Goal: Task Accomplishment & Management: Manage account settings

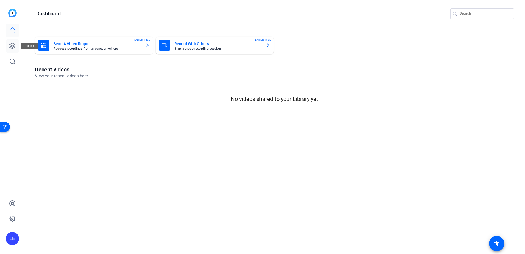
click at [12, 46] on icon at bounding box center [12, 45] width 5 height 5
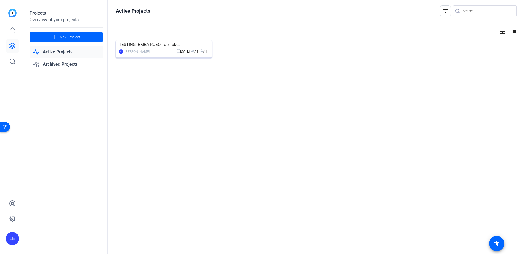
click at [149, 40] on img at bounding box center [164, 40] width 96 height 0
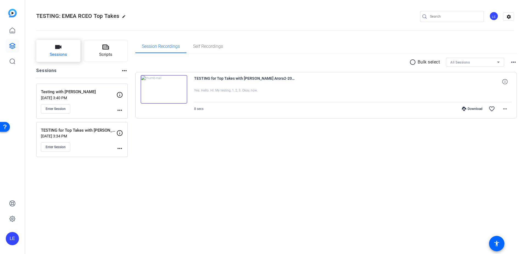
click at [60, 51] on button "Sessions" at bounding box center [58, 51] width 44 height 22
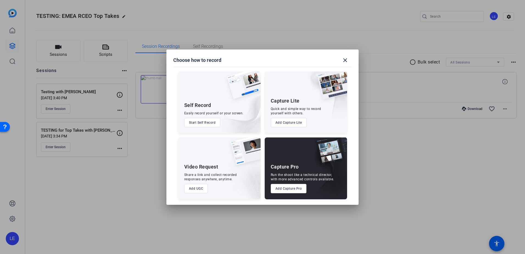
click at [286, 189] on button "Add Capture Pro" at bounding box center [289, 188] width 36 height 9
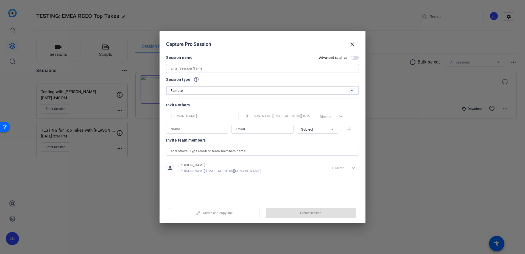
click at [352, 91] on icon at bounding box center [351, 90] width 3 height 1
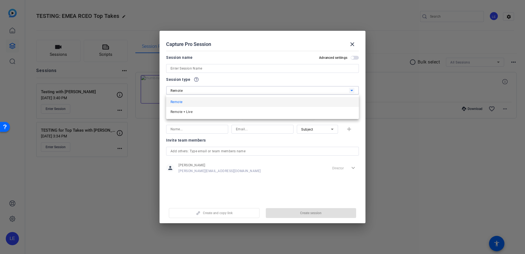
click at [352, 91] on div at bounding box center [262, 127] width 525 height 254
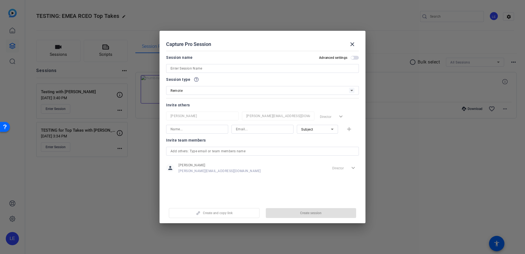
click at [182, 68] on input at bounding box center [263, 68] width 184 height 7
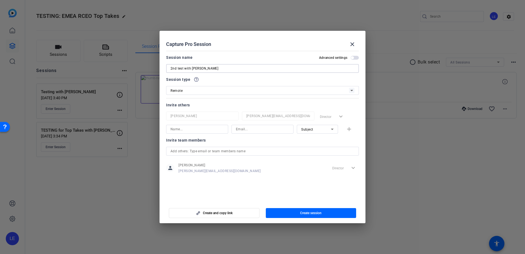
type input "2nd test with [PERSON_NAME]"
click at [199, 131] on input at bounding box center [197, 129] width 53 height 7
click at [205, 129] on input "[PERSON_NAME]" at bounding box center [197, 129] width 53 height 7
type input "[PERSON_NAME]"
click at [252, 131] on input at bounding box center [262, 129] width 53 height 7
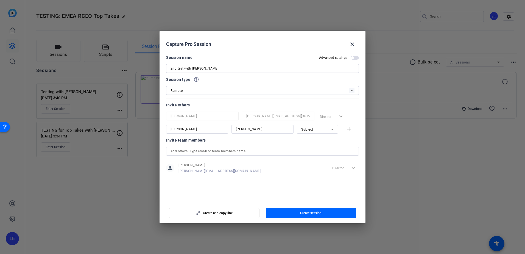
type input "[PERSON_NAME][EMAIL_ADDRESS][DOMAIN_NAME]"
click at [306, 216] on span "button" at bounding box center [311, 212] width 91 height 13
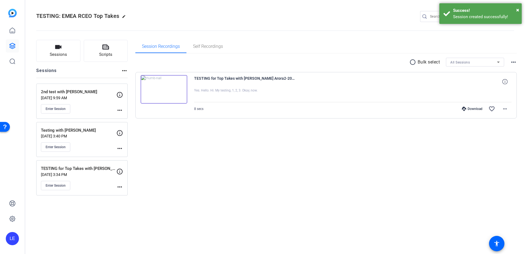
click at [67, 92] on p "2nd test with [PERSON_NAME]" at bounding box center [79, 92] width 76 height 6
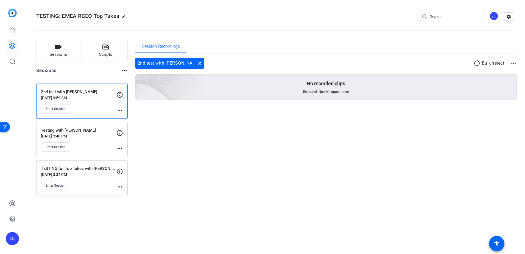
click at [117, 110] on mat-icon "more_horiz" at bounding box center [119, 110] width 7 height 7
click at [122, 118] on span "Edit Session" at bounding box center [133, 118] width 25 height 7
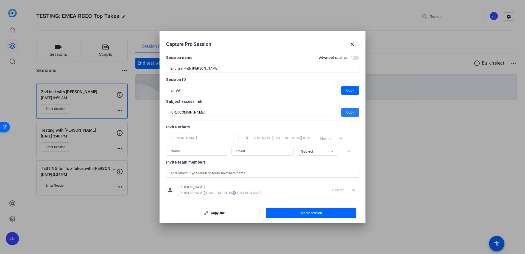
click at [347, 111] on span "Copy" at bounding box center [350, 112] width 8 height 7
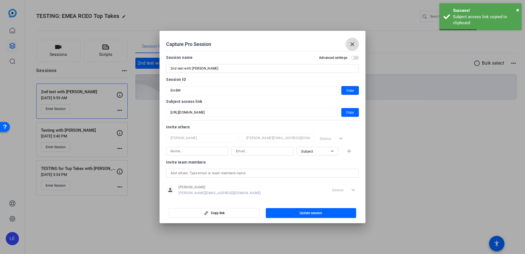
click at [350, 44] on mat-icon "close" at bounding box center [352, 44] width 7 height 7
